Goal: Task Accomplishment & Management: Manage account settings

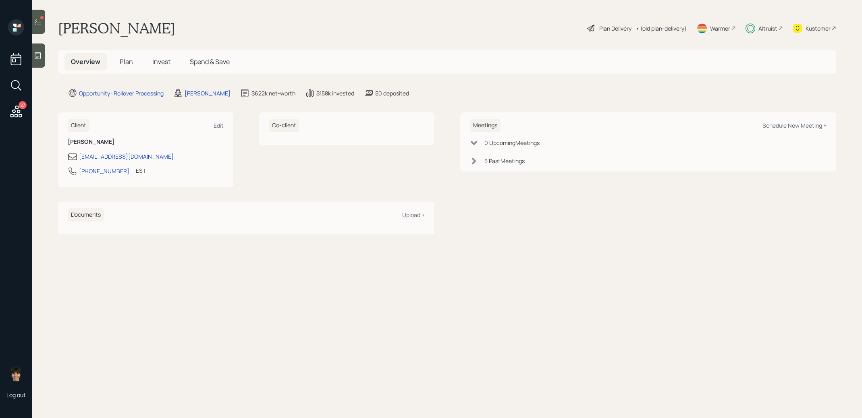
click at [128, 61] on span "Plan" at bounding box center [126, 61] width 13 height 9
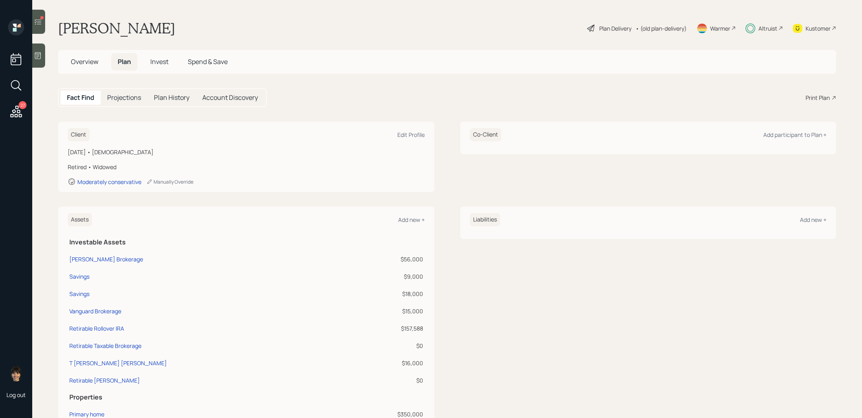
click at [158, 60] on span "Invest" at bounding box center [159, 61] width 18 height 9
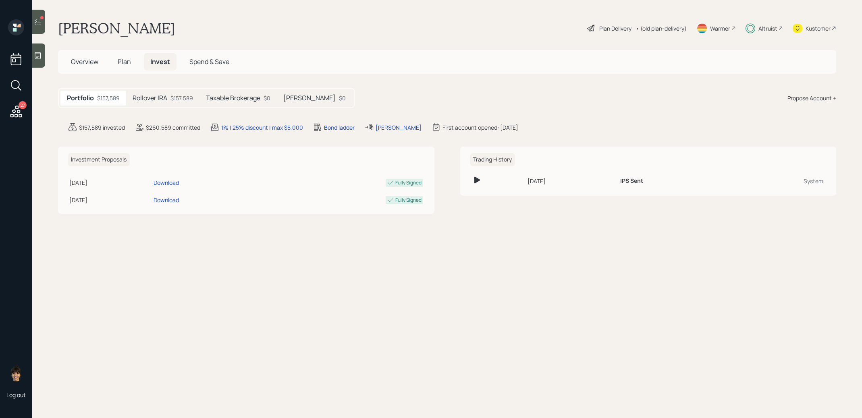
click at [307, 101] on h5 "[PERSON_NAME]" at bounding box center [309, 98] width 52 height 8
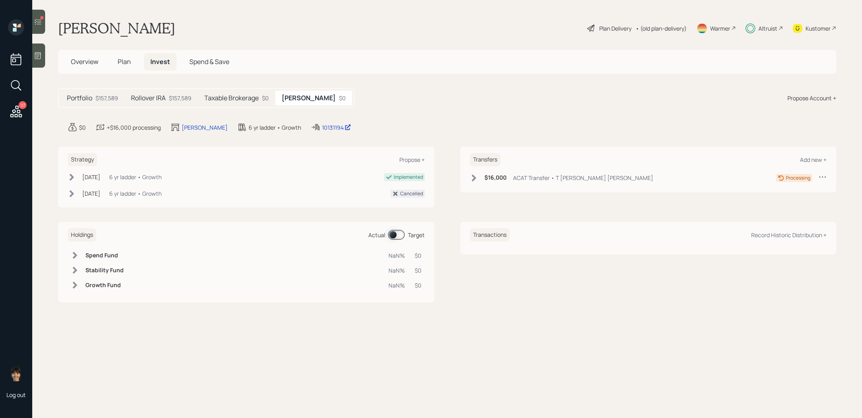
click at [236, 96] on h5 "Taxable Brokerage" at bounding box center [231, 98] width 54 height 8
click at [305, 94] on h5 "[PERSON_NAME]" at bounding box center [311, 98] width 52 height 8
click at [236, 99] on h5 "Taxable Brokerage" at bounding box center [231, 98] width 54 height 8
click at [124, 59] on span "Plan" at bounding box center [124, 61] width 13 height 9
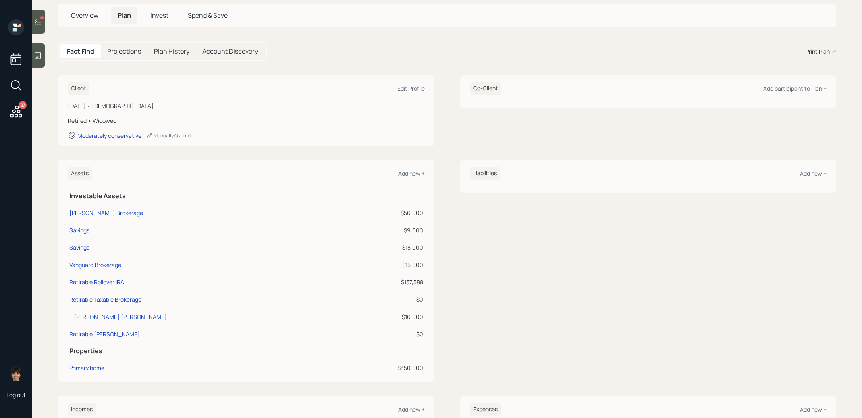
scroll to position [47, 0]
click at [102, 263] on div "Vanguard Brokerage" at bounding box center [95, 264] width 52 height 8
select select "taxable"
select select "balanced"
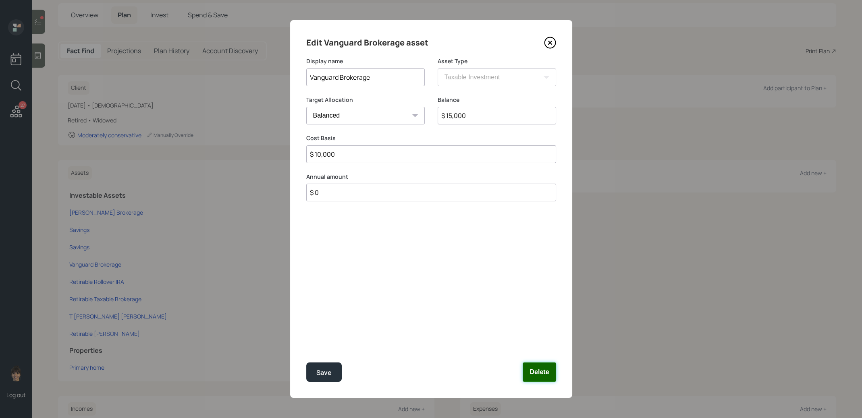
click at [540, 370] on button "Delete" at bounding box center [538, 372] width 33 height 19
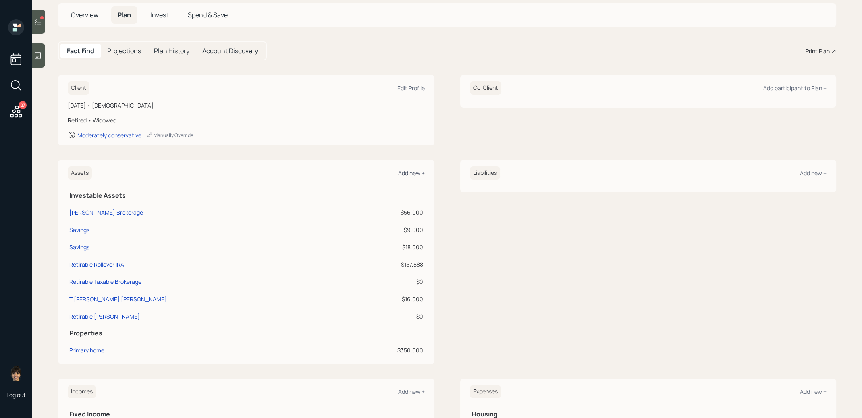
click at [412, 173] on div "Add new +" at bounding box center [411, 173] width 27 height 8
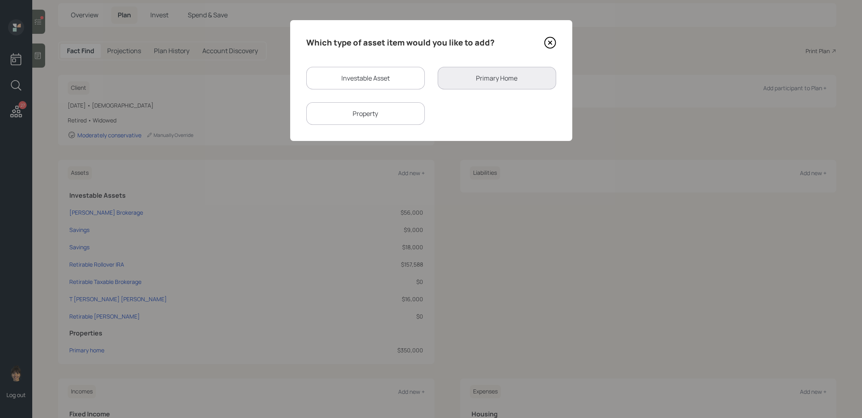
click at [350, 77] on div "Investable Asset" at bounding box center [365, 78] width 118 height 23
select select "taxable"
select select "balanced"
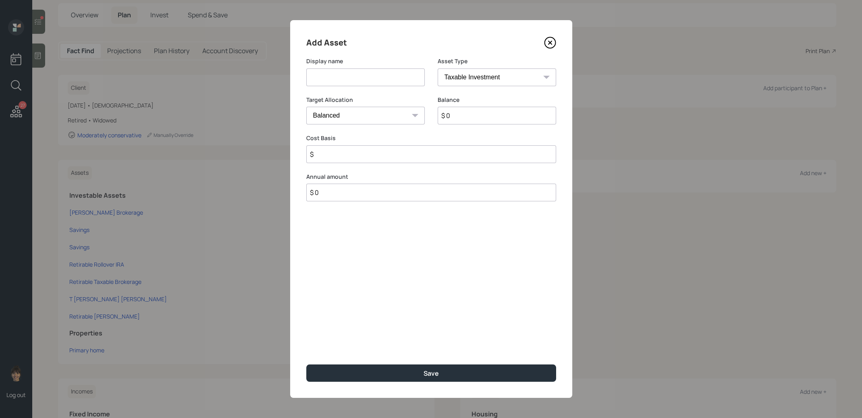
click at [349, 77] on input at bounding box center [365, 77] width 118 height 18
type input "Vanguard Inherited [PERSON_NAME]"
click at [464, 75] on select "SEP [PERSON_NAME] IRA 401(k) [PERSON_NAME] 401(k) 403(b) [PERSON_NAME] 403(b) 4…" at bounding box center [496, 77] width 118 height 18
select select "roth_ira"
type input "$"
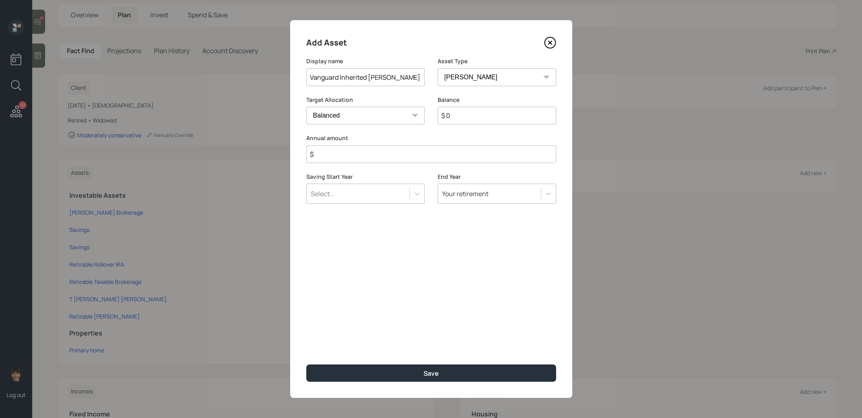
click at [465, 78] on select "SEP [PERSON_NAME] IRA 401(k) [PERSON_NAME] 401(k) 403(b) [PERSON_NAME] 403(b) 4…" at bounding box center [496, 77] width 118 height 18
click at [454, 118] on input "$ 0" at bounding box center [496, 116] width 118 height 18
type input "$ 15,000"
click at [418, 154] on input "$" at bounding box center [431, 154] width 250 height 18
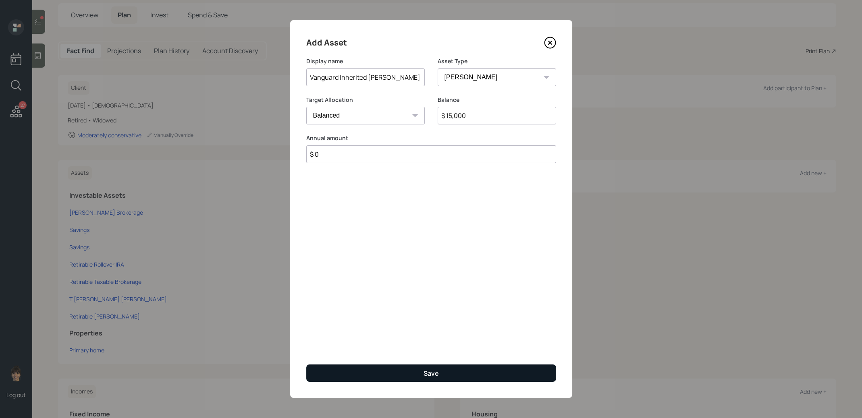
type input "$ 0"
click at [376, 371] on button "Save" at bounding box center [431, 373] width 250 height 17
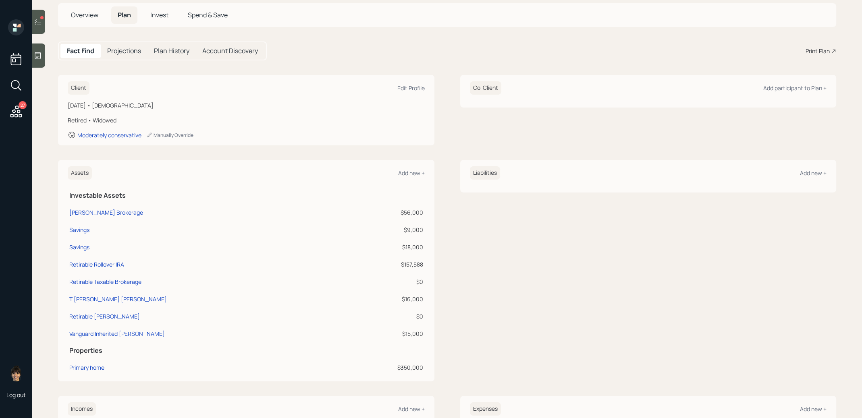
click at [164, 10] on span "Invest" at bounding box center [159, 14] width 18 height 9
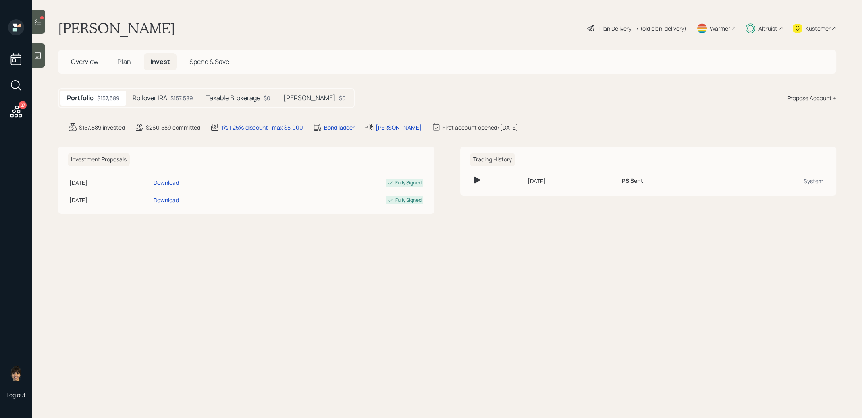
click at [255, 101] on h5 "Taxable Brokerage" at bounding box center [233, 98] width 54 height 8
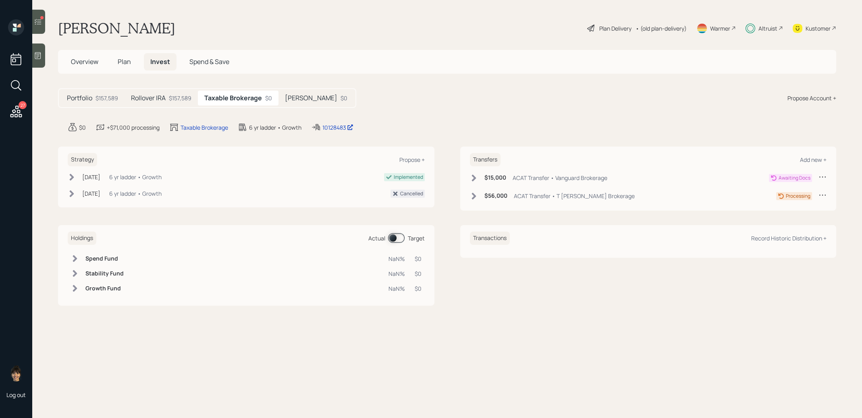
click at [820, 175] on icon at bounding box center [822, 177] width 8 height 8
click at [795, 202] on div "Cancel Transfer" at bounding box center [797, 200] width 58 height 8
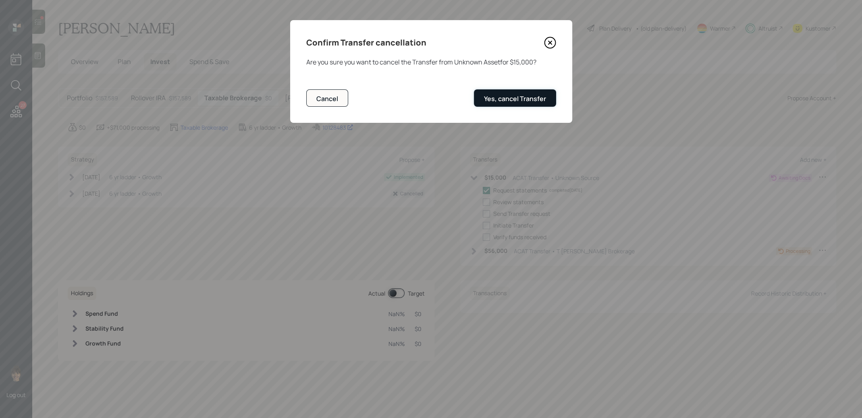
click at [491, 100] on div "Yes, cancel Transfer" at bounding box center [515, 98] width 62 height 9
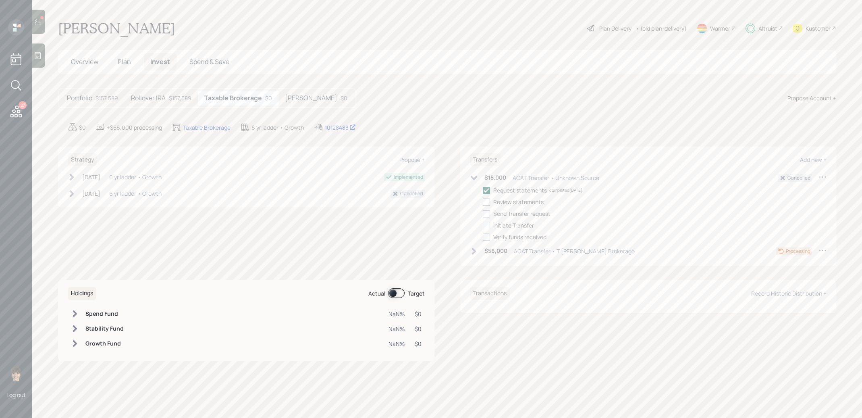
click at [487, 187] on icon at bounding box center [486, 190] width 7 height 7
click at [483, 190] on input "checkbox" at bounding box center [482, 190] width 0 height 0
checkbox input "true"
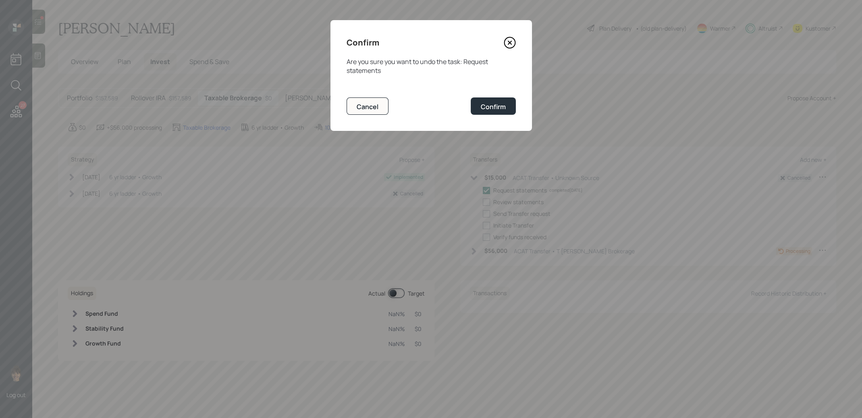
click at [511, 40] on icon at bounding box center [509, 43] width 12 height 12
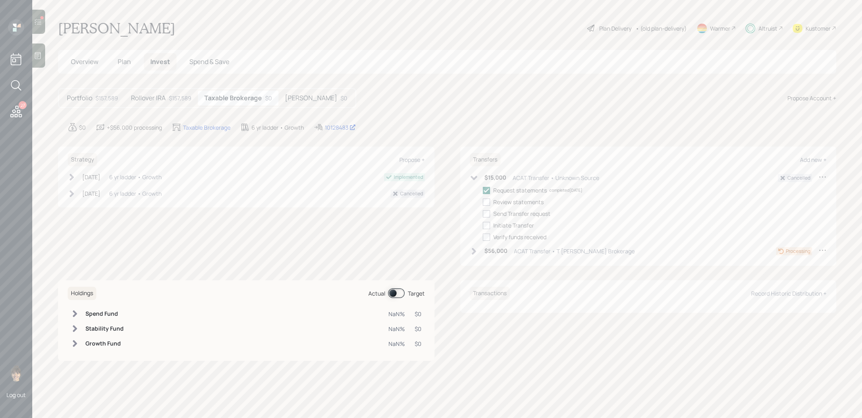
click at [472, 175] on icon at bounding box center [474, 178] width 8 height 8
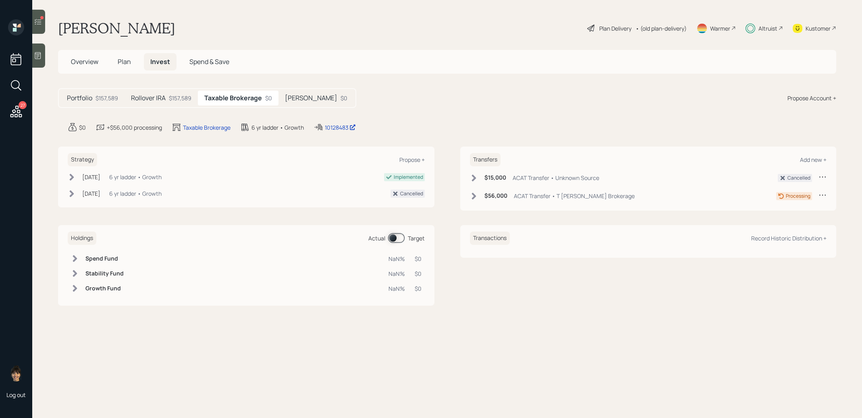
click at [292, 97] on h5 "[PERSON_NAME]" at bounding box center [311, 98] width 52 height 8
click at [820, 159] on div "Add new +" at bounding box center [813, 160] width 27 height 8
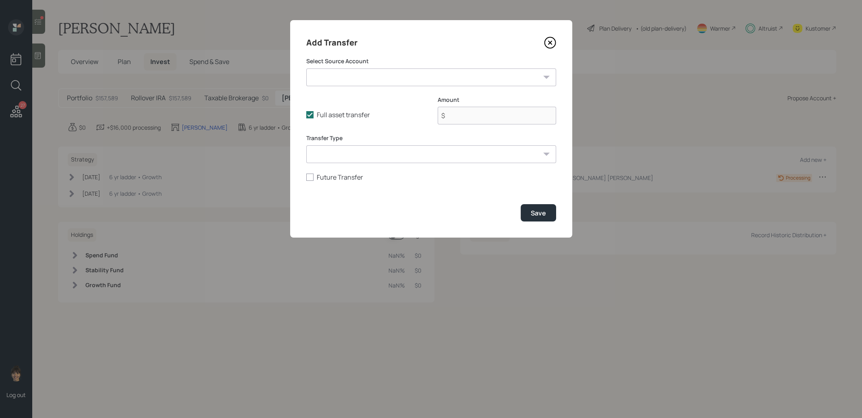
click at [446, 78] on select "[PERSON_NAME] Brokerage ($56,000 | Taxable Investment) Savings ($9,000 | Taxabl…" at bounding box center [431, 77] width 250 height 18
select select "fd8dafa1-398c-4809-acf7-d13fdd24d528"
type input "$ 15,000"
click at [547, 43] on icon at bounding box center [550, 43] width 12 height 12
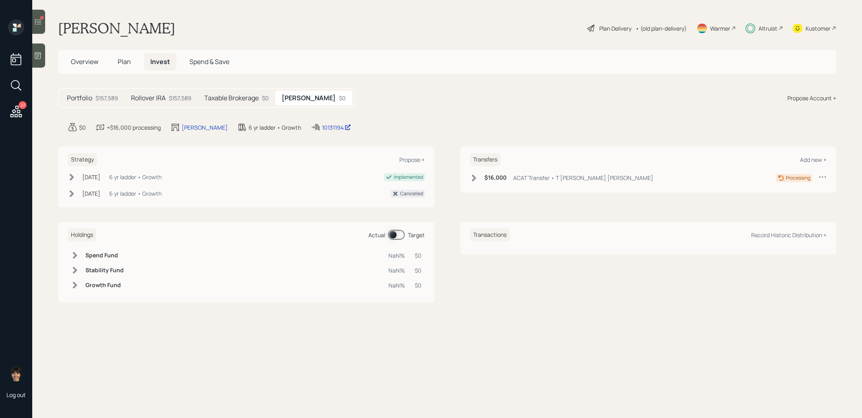
click at [796, 97] on div "Propose Account +" at bounding box center [811, 98] width 49 height 8
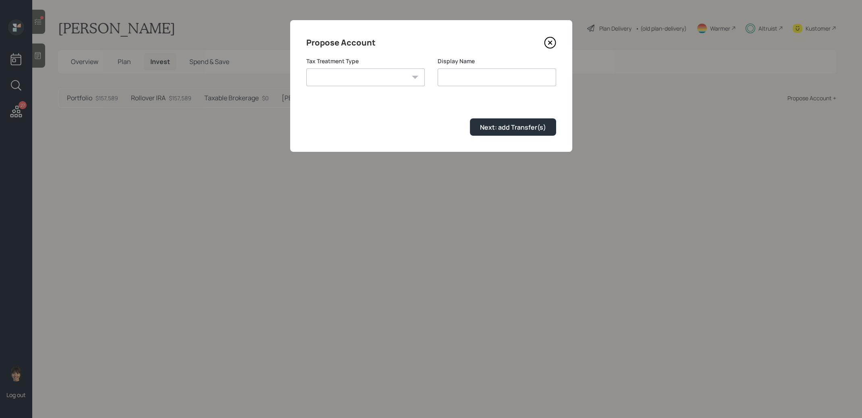
click at [392, 74] on select "[PERSON_NAME] Taxable Traditional" at bounding box center [365, 77] width 118 height 18
select select "[PERSON_NAME]"
click at [440, 78] on input "[PERSON_NAME]" at bounding box center [496, 77] width 118 height 18
click at [499, 78] on input "Inherited [PERSON_NAME]" at bounding box center [496, 77] width 118 height 18
type input "Inherited [PERSON_NAME]"
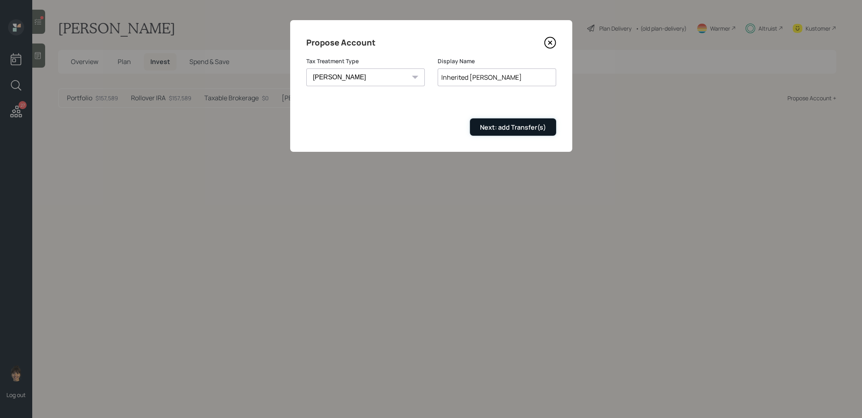
click at [493, 129] on div "Next: add Transfer(s)" at bounding box center [513, 127] width 66 height 9
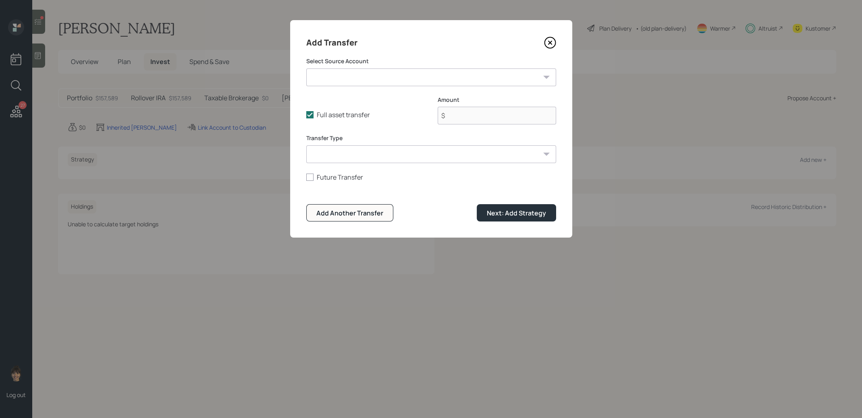
click at [381, 79] on select "[PERSON_NAME] Brokerage ($56,000 | Taxable Investment) Savings ($9,000 | Taxabl…" at bounding box center [431, 77] width 250 height 18
select select "fd8dafa1-398c-4809-acf7-d13fdd24d528"
type input "$ 15,000"
click at [379, 153] on select "ACAT Transfer Non ACAT Transfer Capitalize Rollover Rollover Deposit" at bounding box center [431, 154] width 250 height 18
select select "acat_transfer"
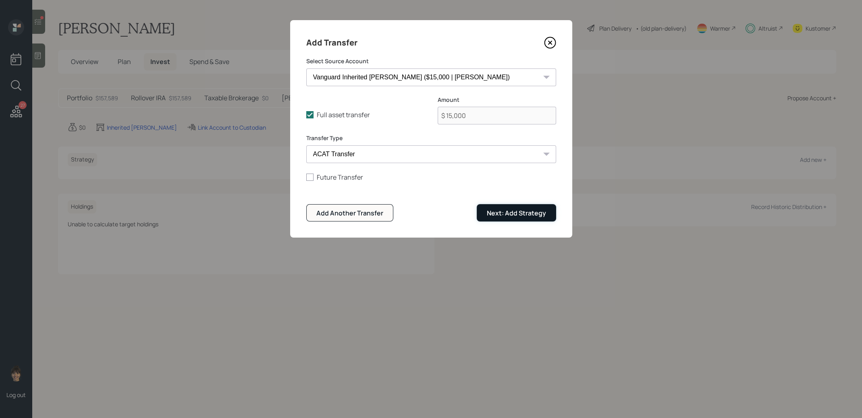
click at [501, 215] on div "Next: Add Strategy" at bounding box center [516, 213] width 59 height 9
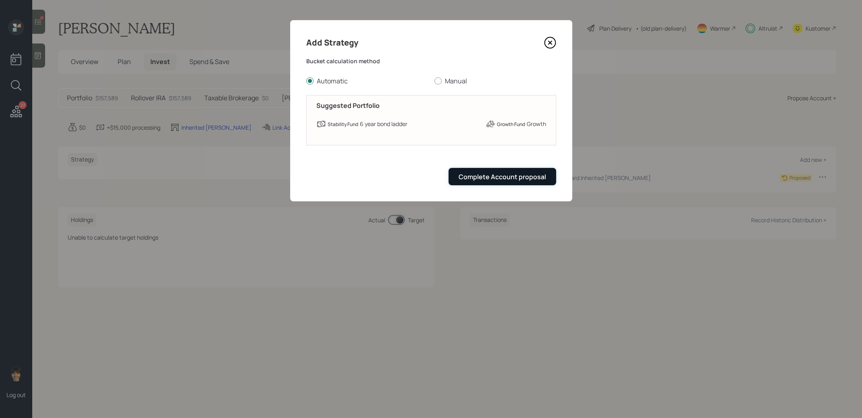
click at [510, 174] on div "Complete Account proposal" at bounding box center [501, 176] width 87 height 9
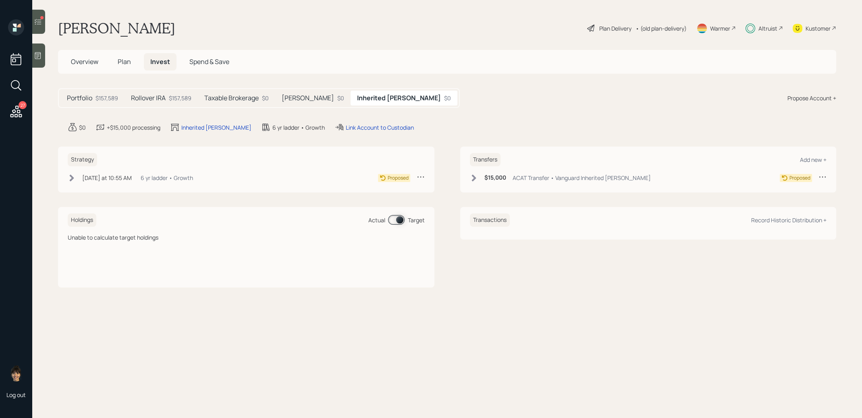
click at [72, 176] on icon at bounding box center [72, 177] width 4 height 7
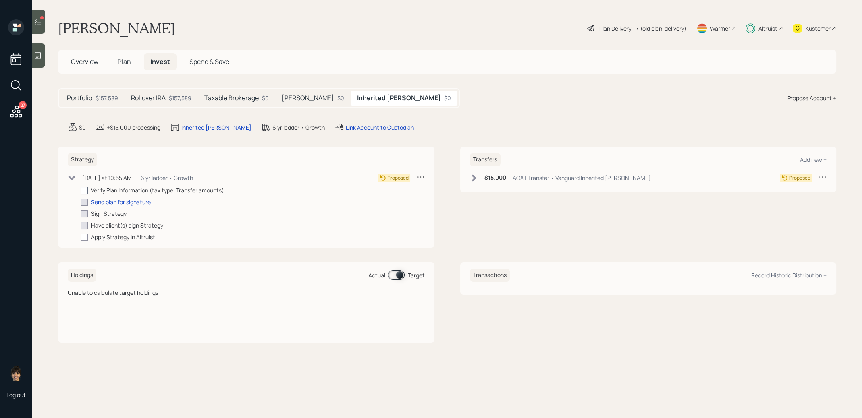
click at [83, 188] on div at bounding box center [84, 190] width 7 height 7
click at [81, 190] on input "checkbox" at bounding box center [80, 190] width 0 height 0
checkbox input "true"
click at [472, 178] on icon at bounding box center [474, 178] width 8 height 8
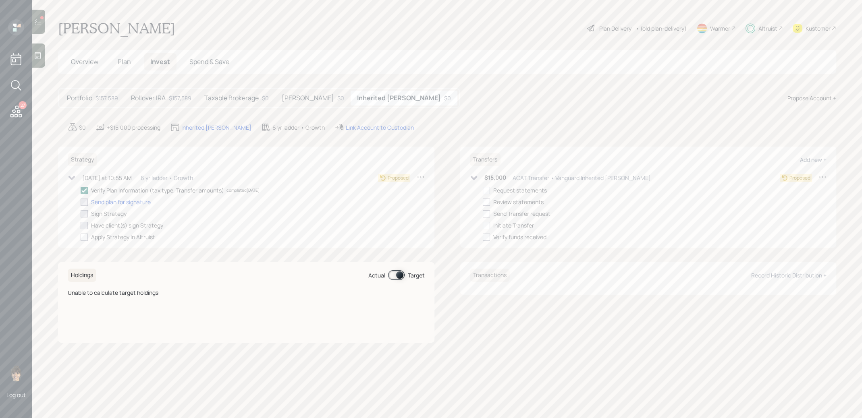
click at [485, 190] on div at bounding box center [486, 190] width 7 height 7
click at [483, 190] on input "checkbox" at bounding box center [482, 190] width 0 height 0
checkbox input "true"
